Goal: Information Seeking & Learning: Find specific fact

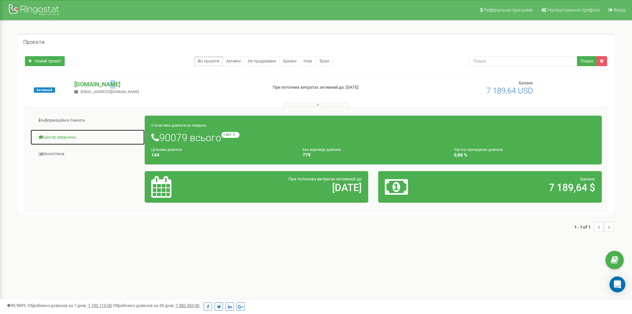
click at [55, 136] on link "Центр звернень" at bounding box center [87, 137] width 115 height 16
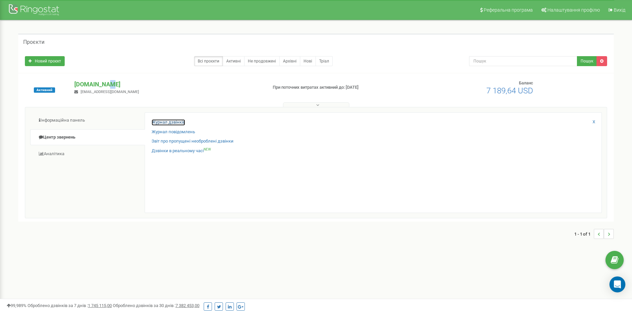
click at [183, 124] on link "Журнал дзвінків" at bounding box center [169, 122] width 34 height 6
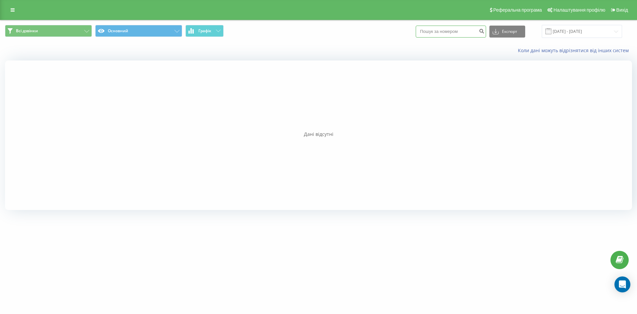
click at [461, 35] on input at bounding box center [451, 32] width 70 height 12
paste input "0989065345"
type input "0989065345"
click at [485, 28] on button "submit" at bounding box center [481, 32] width 9 height 12
click at [447, 32] on input "0989065345" at bounding box center [451, 32] width 70 height 12
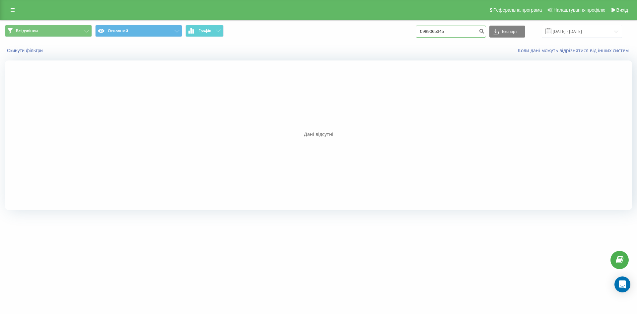
drag, startPoint x: 430, startPoint y: 30, endPoint x: 427, endPoint y: 31, distance: 3.5
click at [427, 31] on input "0989065345" at bounding box center [451, 32] width 70 height 12
type input "989065345"
click at [463, 39] on div "Всі дзвінки Основний Графік 989065345 Експорт .csv .xls .xlsx 22.06.2025 - 22.0…" at bounding box center [318, 31] width 637 height 22
click at [459, 32] on input "989065345" at bounding box center [451, 32] width 70 height 12
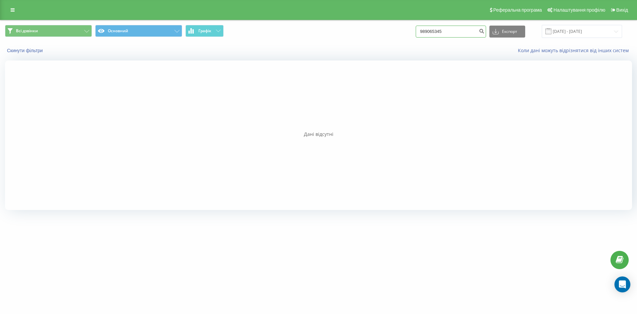
click at [431, 31] on input "989065345" at bounding box center [451, 32] width 70 height 12
click at [13, 52] on button "Скинути фільтри" at bounding box center [25, 50] width 41 height 6
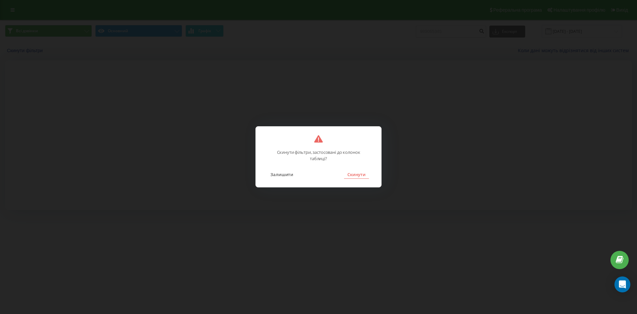
click at [353, 176] on button "Скинути" at bounding box center [356, 174] width 25 height 9
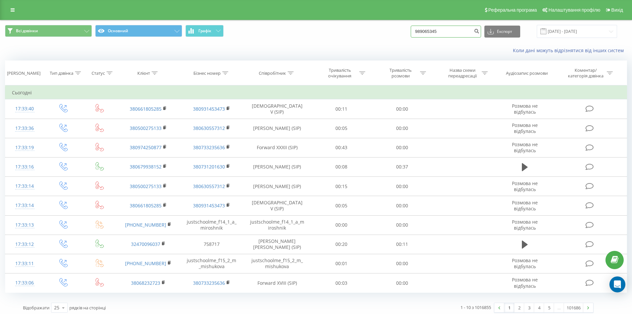
click at [432, 33] on input "989065345" at bounding box center [446, 32] width 70 height 12
drag, startPoint x: 446, startPoint y: 32, endPoint x: 376, endPoint y: 28, distance: 70.1
click at [378, 27] on div "Всі дзвінки Основний Графік 989065345 Експорт .csv .xls .xlsx 22.06.2025 - 22.0…" at bounding box center [316, 31] width 622 height 13
click at [156, 72] on icon at bounding box center [155, 72] width 6 height 3
click at [152, 123] on input "text" at bounding box center [148, 121] width 58 height 12
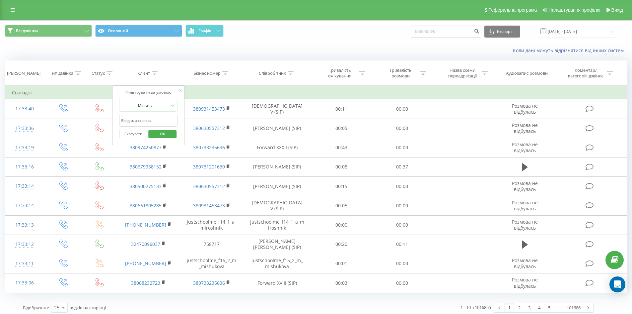
paste input "989065345"
type input "989065345"
click at [165, 132] on span "OK" at bounding box center [162, 133] width 19 height 10
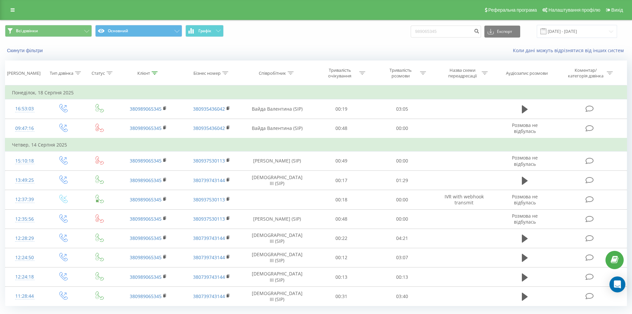
click at [464, 47] on div "Коли дані можуть відрізнятися вiд інших систем" at bounding box center [434, 50] width 395 height 7
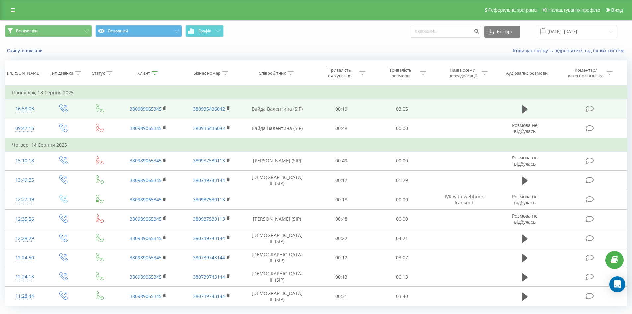
click at [519, 110] on td at bounding box center [525, 108] width 58 height 19
drag, startPoint x: 525, startPoint y: 108, endPoint x: 505, endPoint y: 111, distance: 20.5
click at [525, 108] on icon at bounding box center [525, 109] width 6 height 8
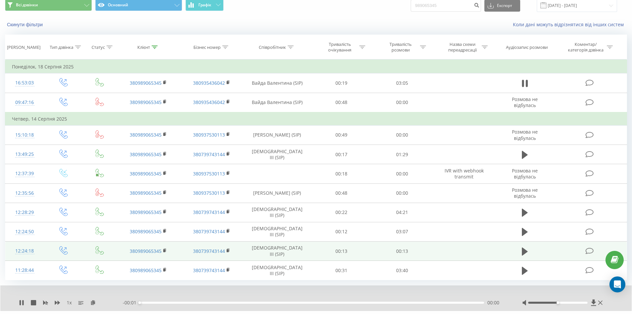
scroll to position [42, 0]
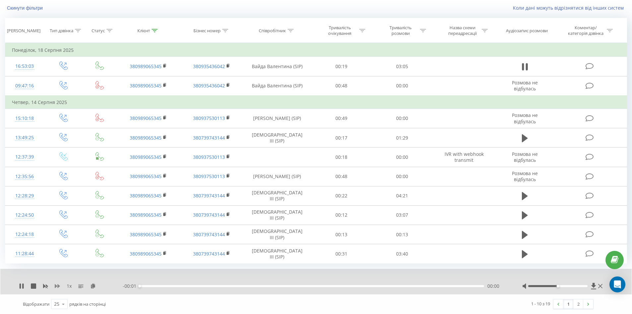
click at [58, 286] on icon at bounding box center [57, 286] width 5 height 4
click at [327, 282] on div "1.5 x - 01:38 01:26 01:26" at bounding box center [316, 282] width 632 height 26
click at [327, 284] on div "- 01:38 01:26 01:26" at bounding box center [314, 285] width 383 height 7
click at [327, 286] on div "01:26" at bounding box center [312, 286] width 345 height 2
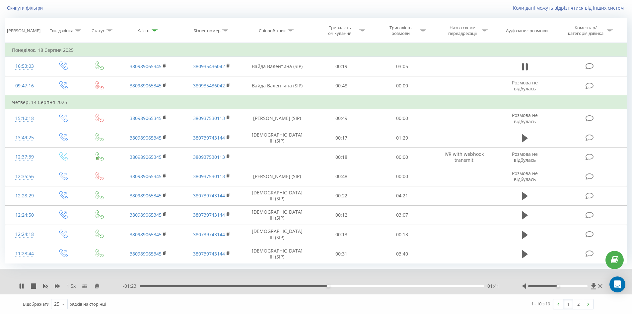
click at [345, 287] on div "- 01:23 01:41 01:41" at bounding box center [314, 285] width 383 height 7
click at [351, 284] on div "- 01:23 01:41 01:41" at bounding box center [314, 285] width 383 height 7
click at [408, 286] on div "02:08" at bounding box center [312, 286] width 345 height 2
click at [426, 285] on div "02:25" at bounding box center [312, 286] width 345 height 2
click at [446, 285] on div "02:34" at bounding box center [312, 286] width 345 height 2
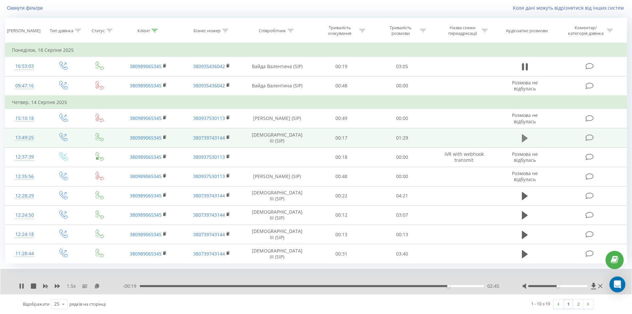
click at [524, 135] on icon at bounding box center [525, 138] width 6 height 8
click at [174, 284] on div "- 01:28 00:00 00:00" at bounding box center [314, 285] width 383 height 7
click at [173, 285] on div "00:01" at bounding box center [312, 286] width 345 height 2
click at [22, 286] on icon at bounding box center [21, 285] width 5 height 5
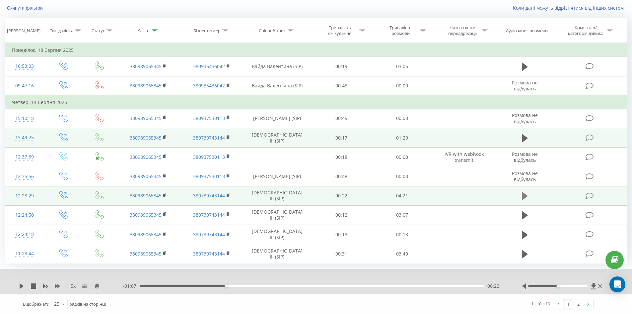
click at [522, 195] on icon at bounding box center [525, 195] width 6 height 9
click at [188, 284] on div "- 03:45 00:00 00:00" at bounding box center [314, 285] width 383 height 7
click at [191, 287] on div "00:00" at bounding box center [312, 286] width 345 height 2
click at [235, 285] on div "00:36" at bounding box center [312, 286] width 345 height 2
click at [278, 283] on div "- 02:41 01:04 01:04" at bounding box center [314, 285] width 383 height 7
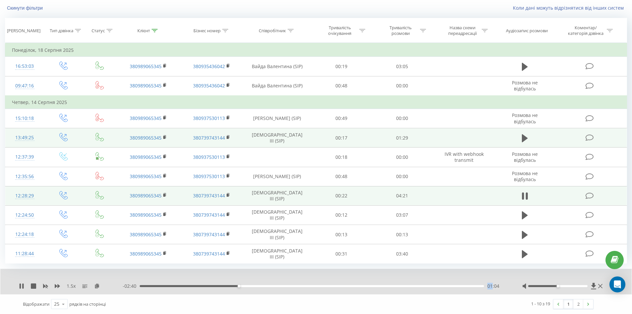
click at [277, 285] on div "- 02:40 01:04 01:04" at bounding box center [314, 285] width 383 height 7
click at [277, 285] on div "01:29" at bounding box center [312, 286] width 345 height 2
click at [313, 285] on div "01:31" at bounding box center [312, 286] width 345 height 2
click at [363, 285] on div "01:54" at bounding box center [312, 286] width 345 height 2
